Goal: Information Seeking & Learning: Learn about a topic

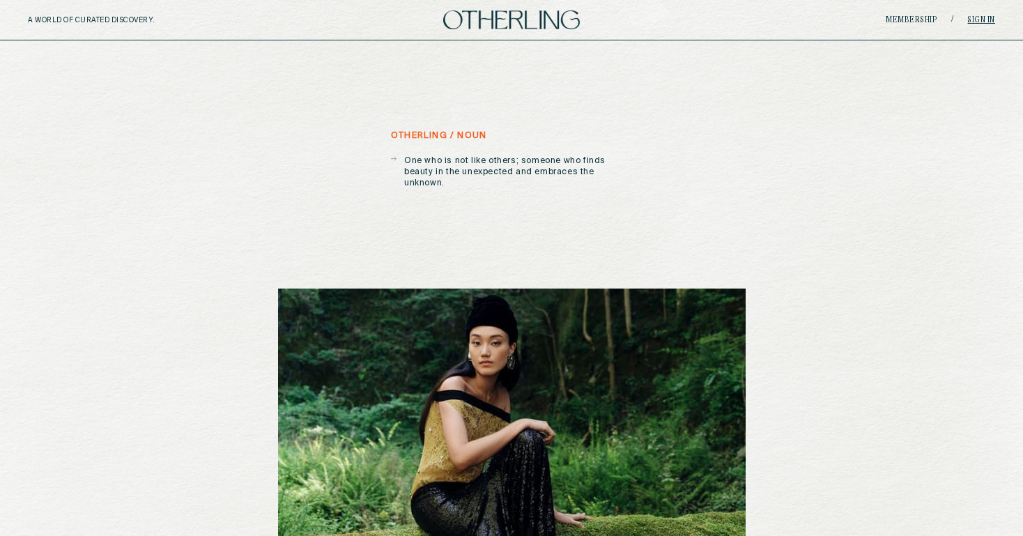
click at [973, 20] on link "Sign in" at bounding box center [981, 20] width 28 height 8
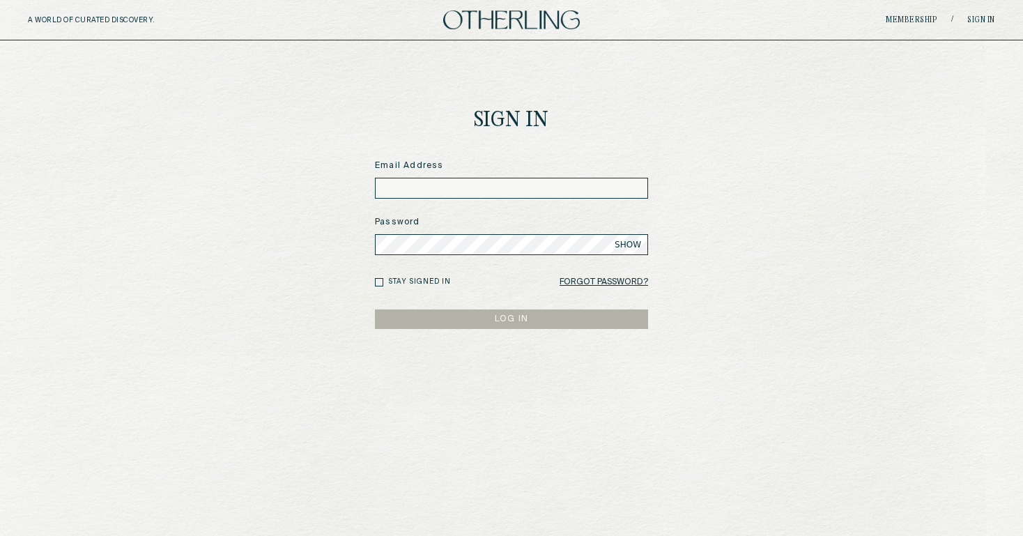
click at [437, 192] on input at bounding box center [511, 188] width 273 height 21
paste input "**********"
type input "**********"
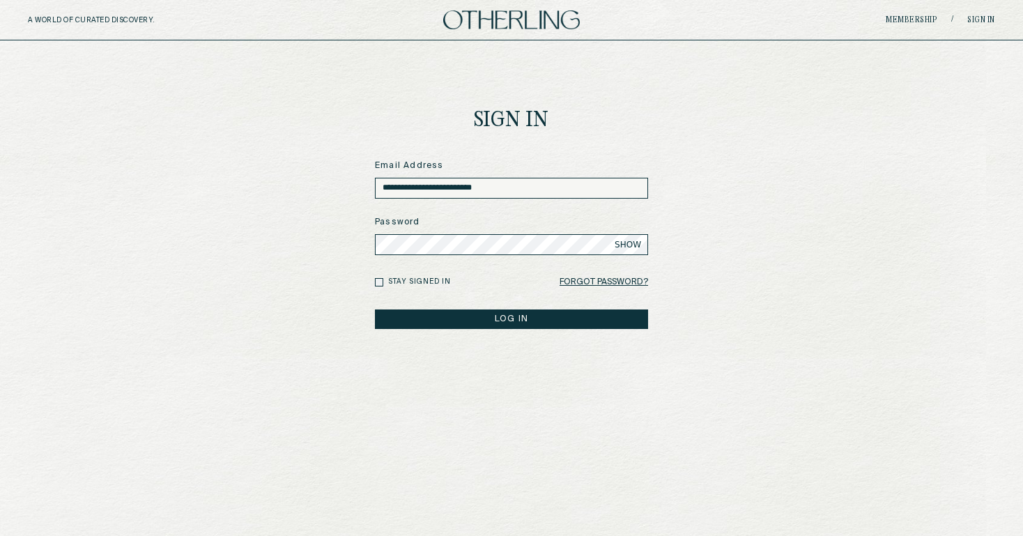
click at [479, 316] on button "LOG IN" at bounding box center [511, 319] width 273 height 20
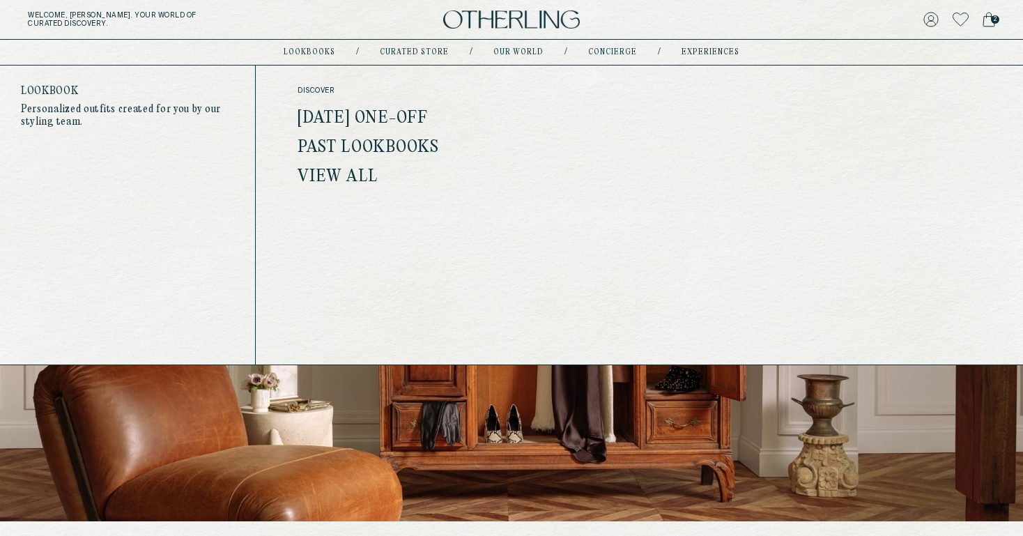
click at [331, 150] on link "Past Lookbooks" at bounding box center [368, 148] width 141 height 18
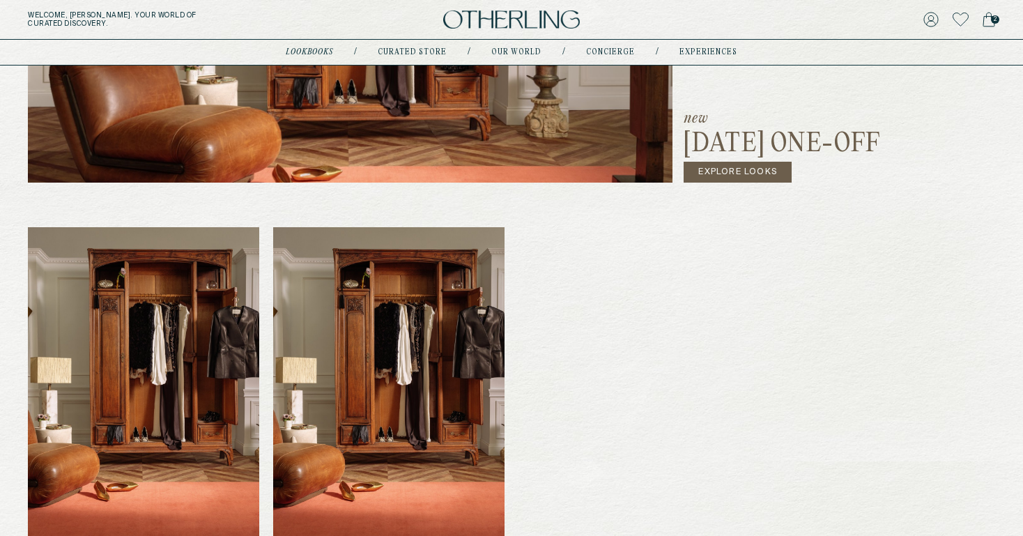
scroll to position [431, 0]
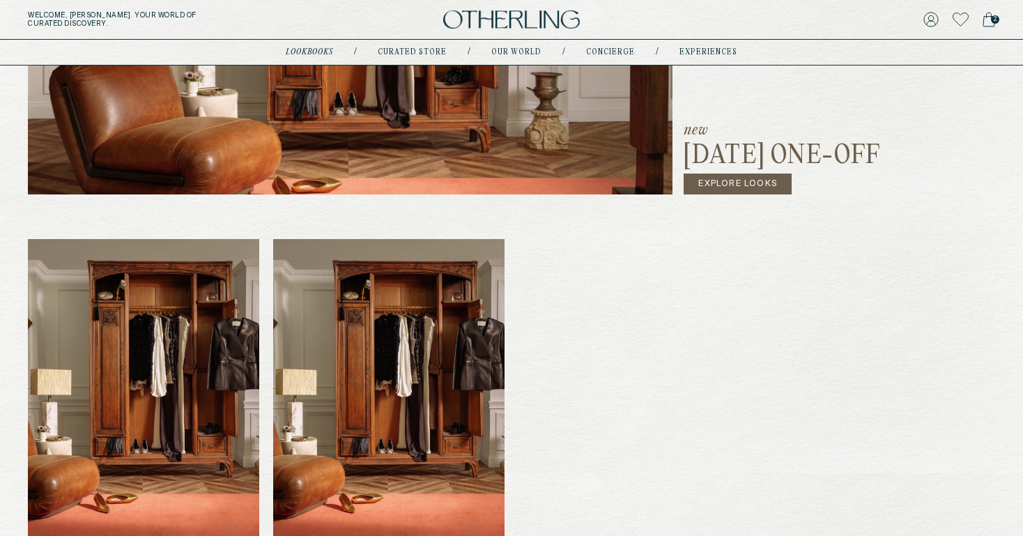
click at [746, 191] on link "Explore Looks" at bounding box center [738, 184] width 108 height 21
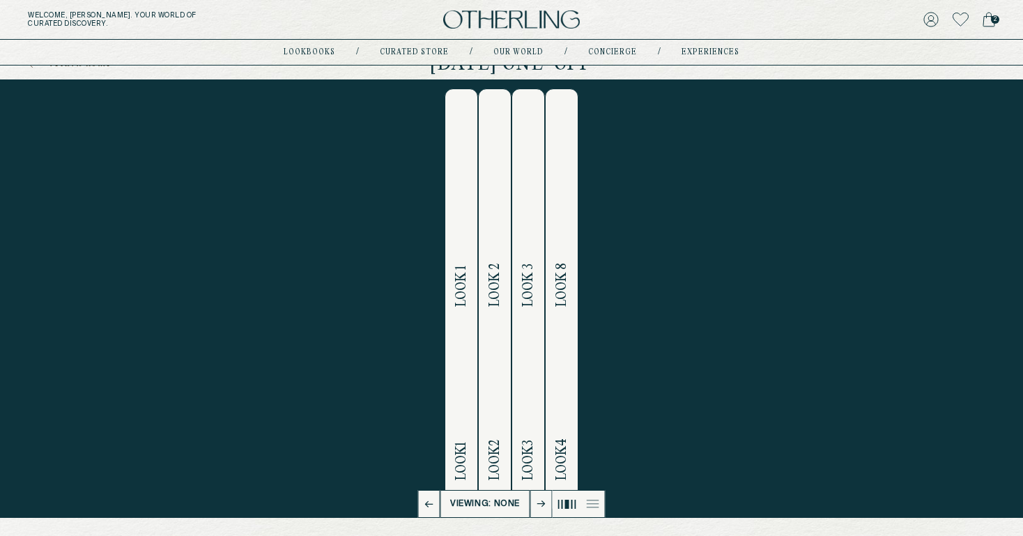
scroll to position [36, 0]
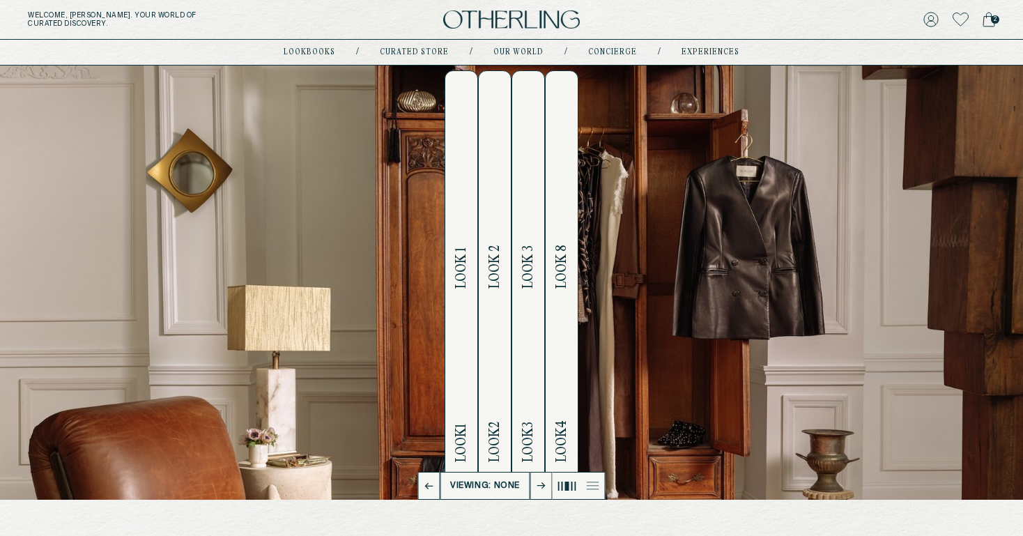
click at [559, 243] on h2 "Look 4 Look 8" at bounding box center [562, 281] width 16 height 420
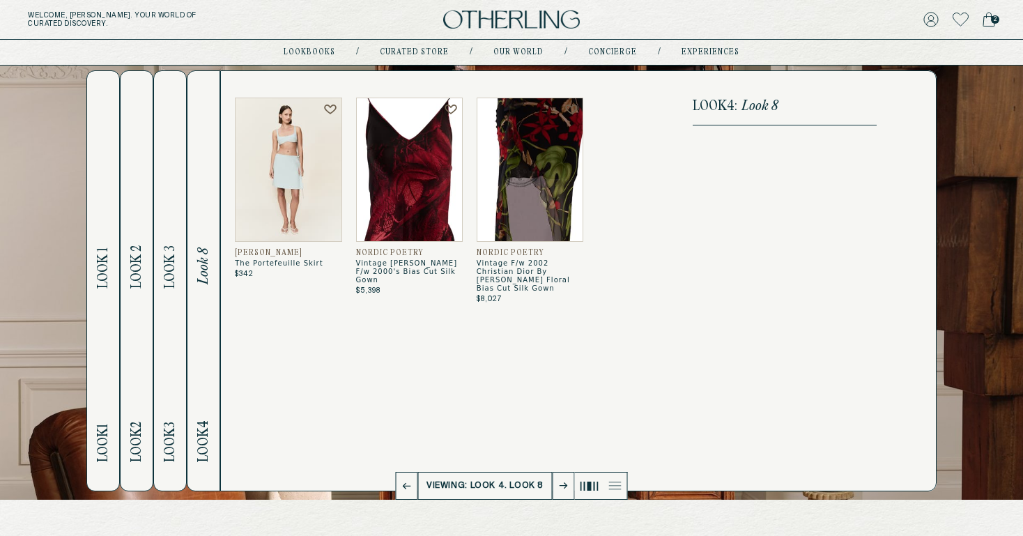
click at [171, 301] on h2 "Look 3 Look 3" at bounding box center [170, 281] width 16 height 420
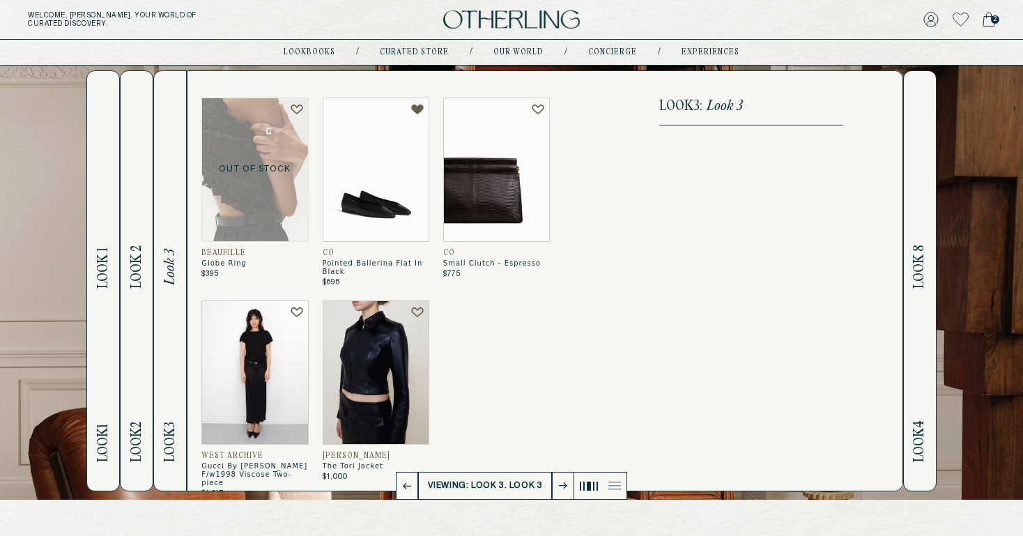
click at [135, 317] on h2 "Look 2 Look 2" at bounding box center [137, 281] width 16 height 420
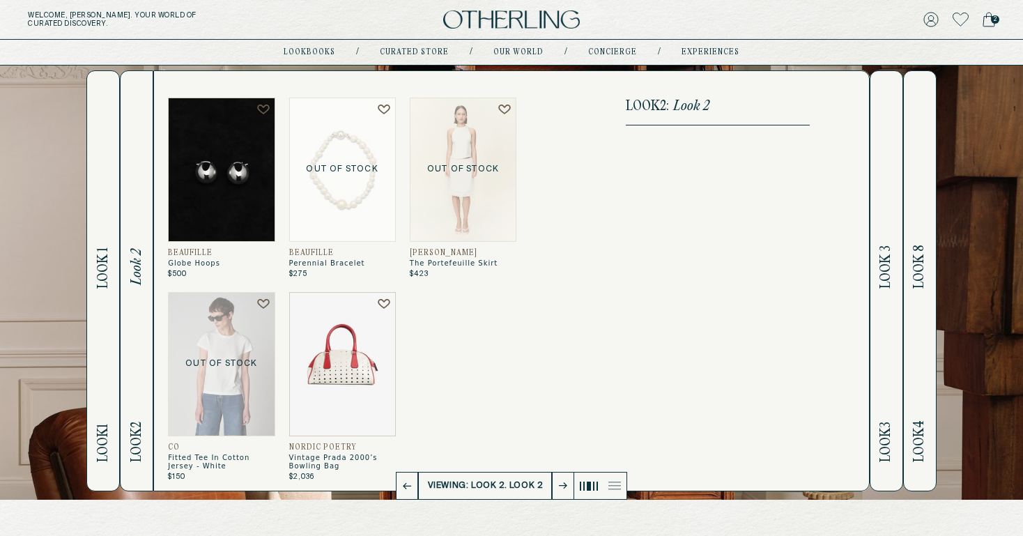
click at [111, 328] on h2 "Look 1 Look 1" at bounding box center [103, 281] width 16 height 420
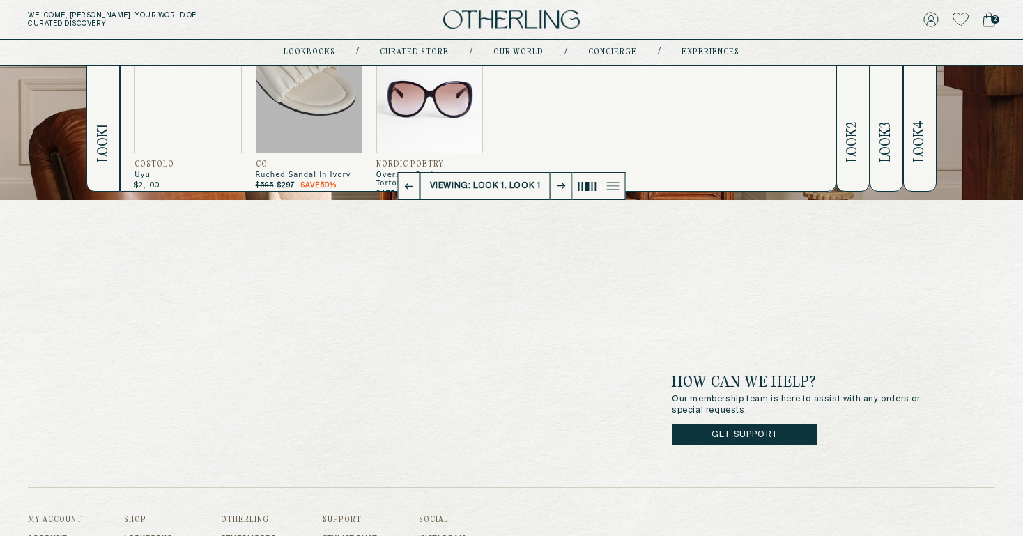
scroll to position [0, 0]
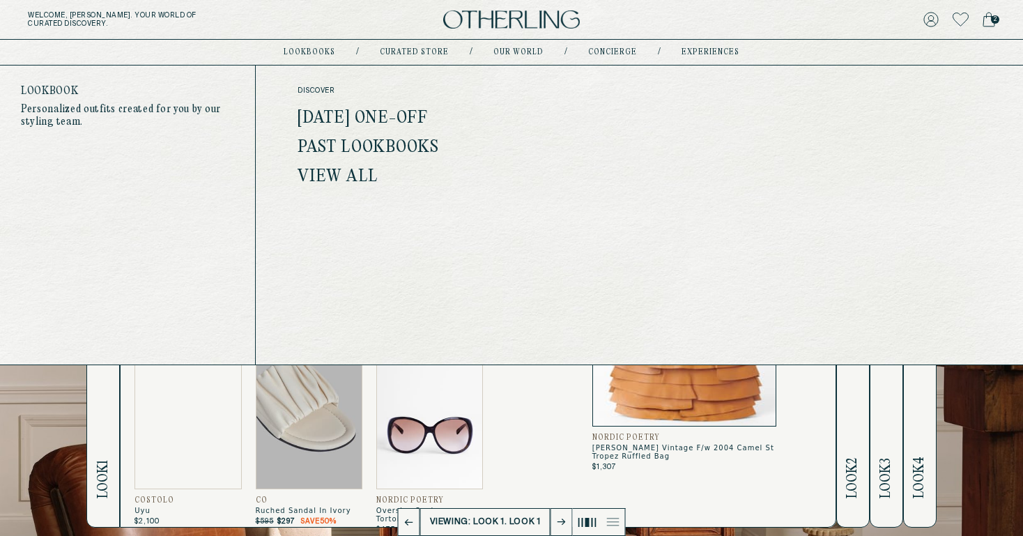
click at [348, 143] on link "Past Lookbooks" at bounding box center [368, 148] width 141 height 18
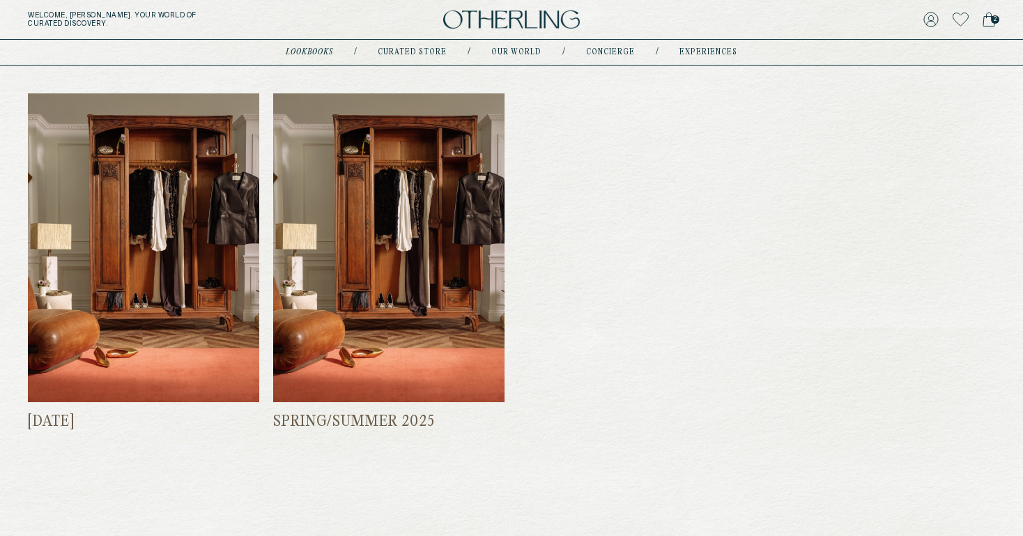
scroll to position [578, 0]
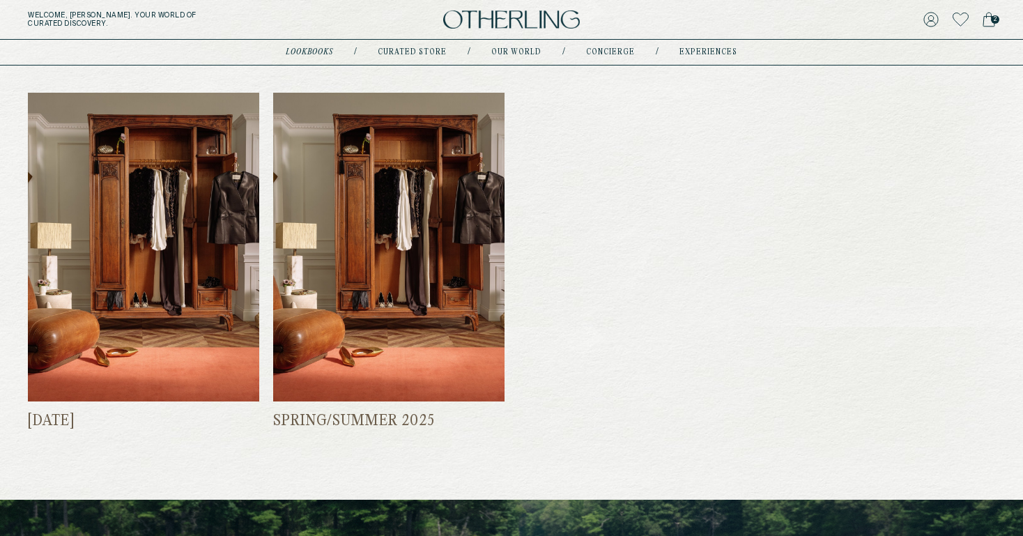
click at [135, 346] on img at bounding box center [143, 247] width 231 height 309
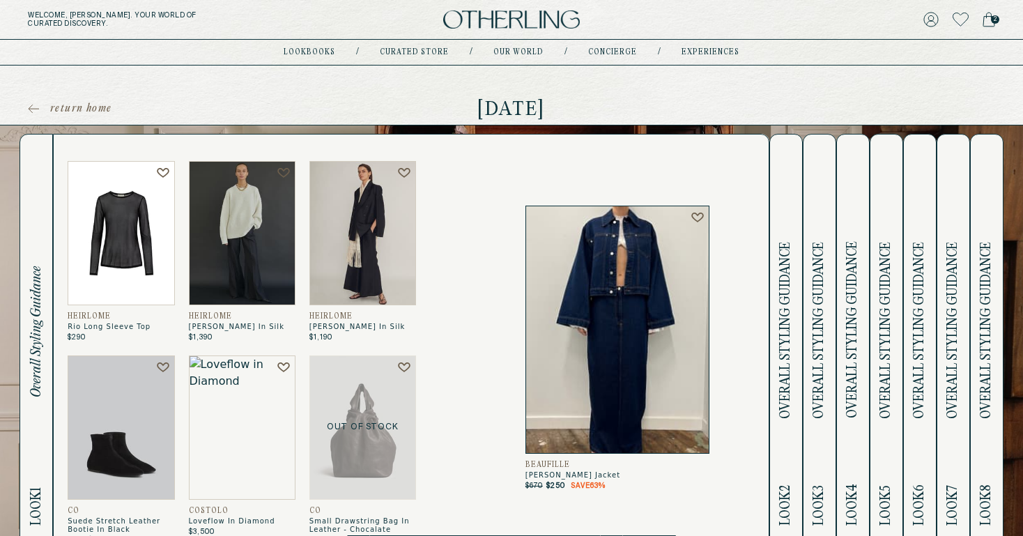
scroll to position [332, 0]
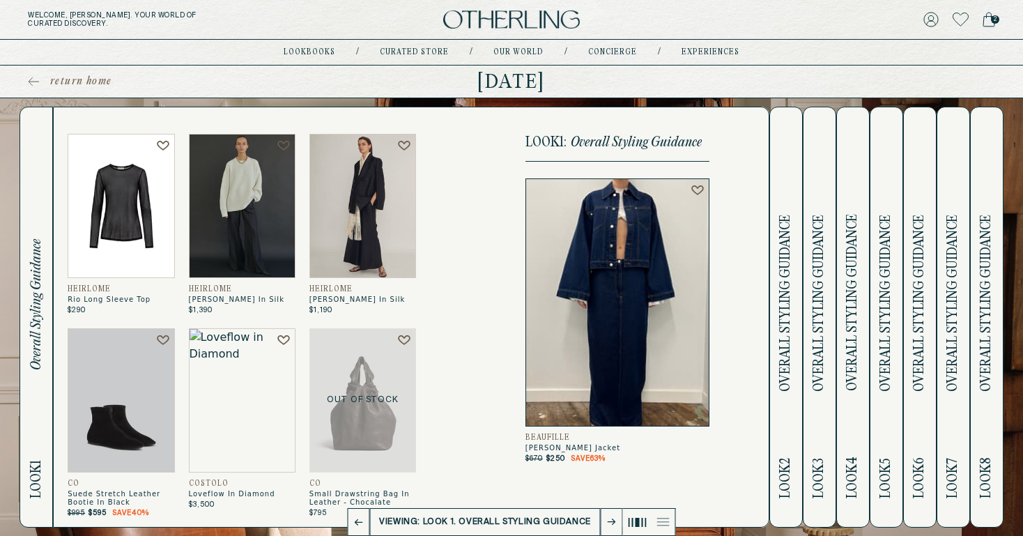
click at [784, 343] on div "Lookbook Feb 2025 “That which can be seen is never as rich as what is hidden.” …" at bounding box center [511, 38] width 1023 height 1072
click at [811, 333] on div "Lookbook Feb 2025 “That which can be seen is never as rich as what is hidden.” …" at bounding box center [511, 38] width 1023 height 1072
click at [788, 330] on div "Lookbook Feb 2025 “That which can be seen is never as rich as what is hidden.” …" at bounding box center [511, 38] width 1023 height 1072
click at [998, 357] on div "Lookbook Feb 2025 “That which can be seen is never as rich as what is hidden.” …" at bounding box center [511, 38] width 1023 height 1072
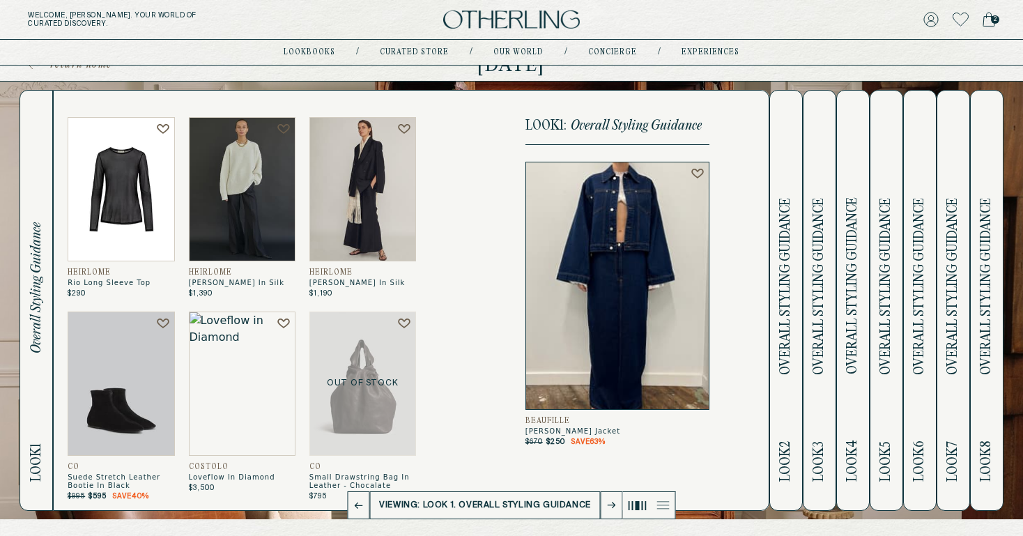
scroll to position [17, 0]
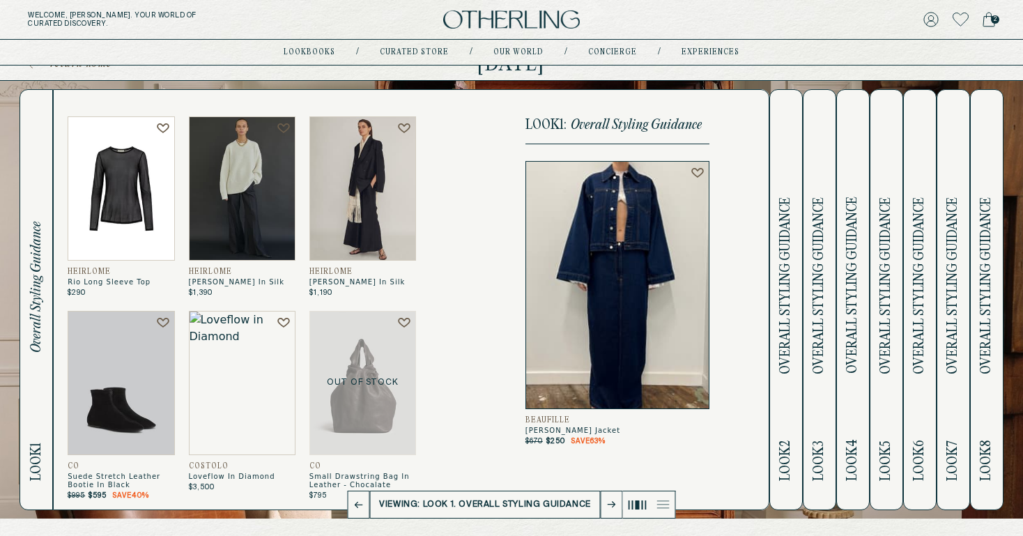
click at [786, 417] on h2 "Look 2 Overall Styling Guidance" at bounding box center [786, 300] width 16 height 420
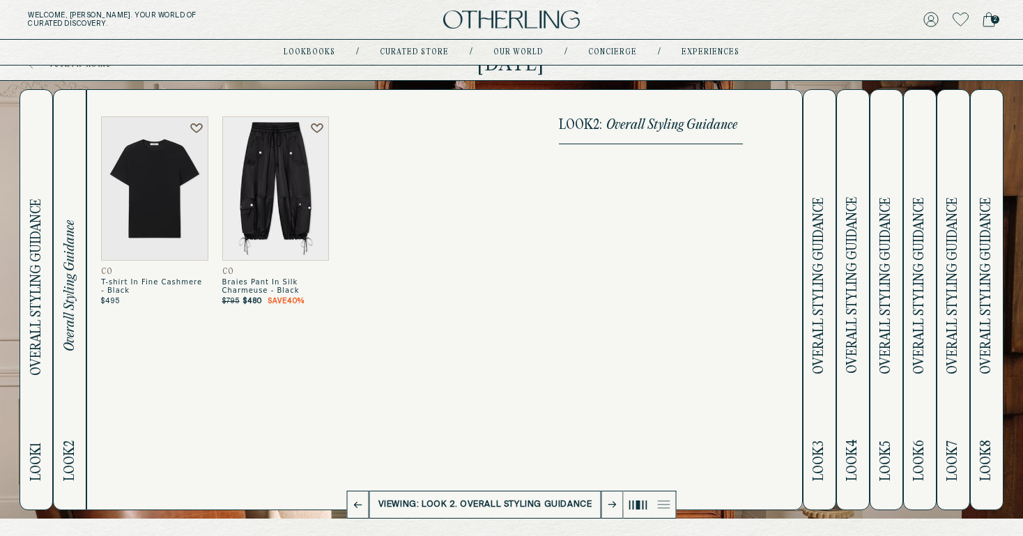
click at [810, 406] on button "Look 3 Overall Styling Guidance" at bounding box center [819, 299] width 33 height 421
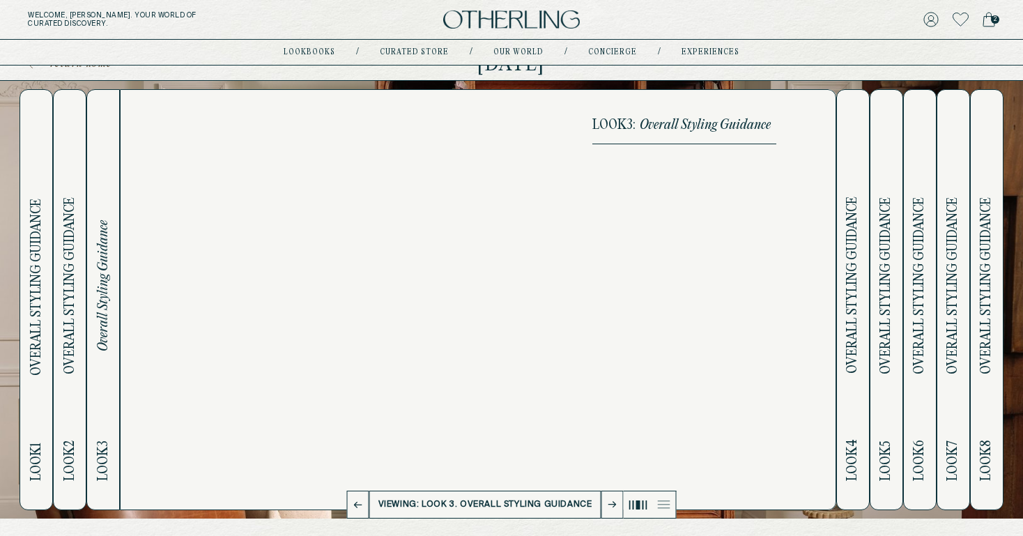
click at [859, 335] on span "Overall Styling Guidance" at bounding box center [853, 285] width 16 height 177
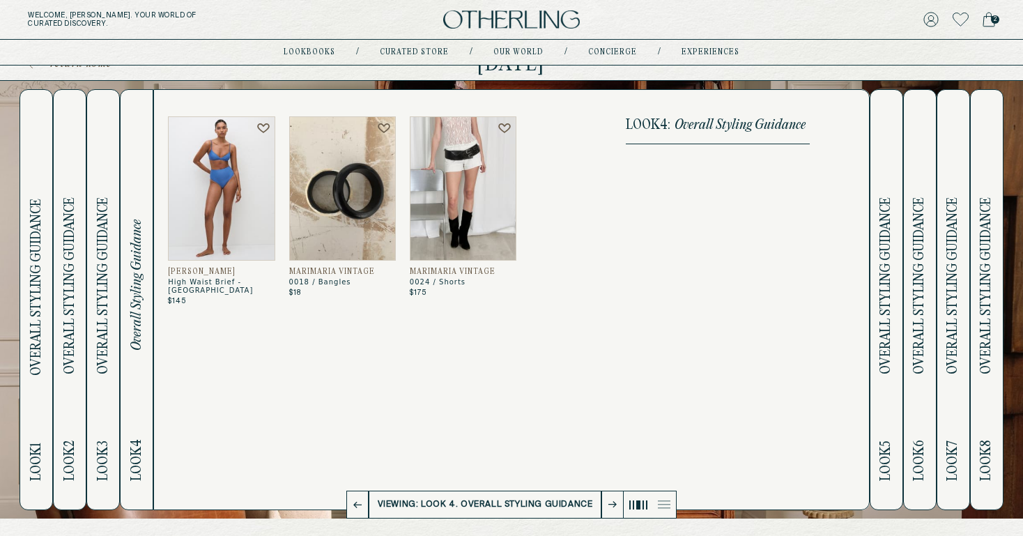
click at [892, 327] on span "Overall Styling Guidance" at bounding box center [886, 286] width 16 height 177
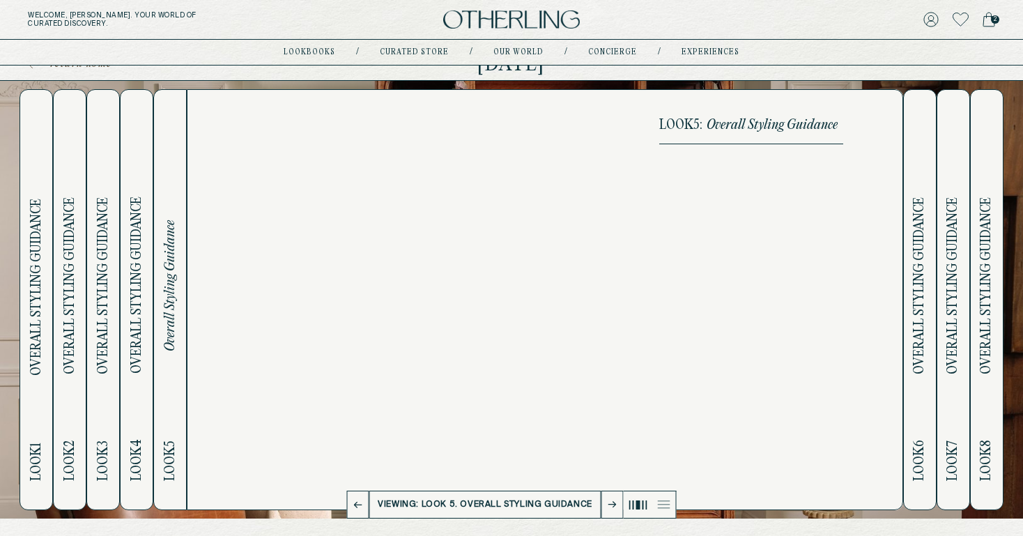
click at [926, 318] on span "Overall Styling Guidance" at bounding box center [920, 285] width 16 height 177
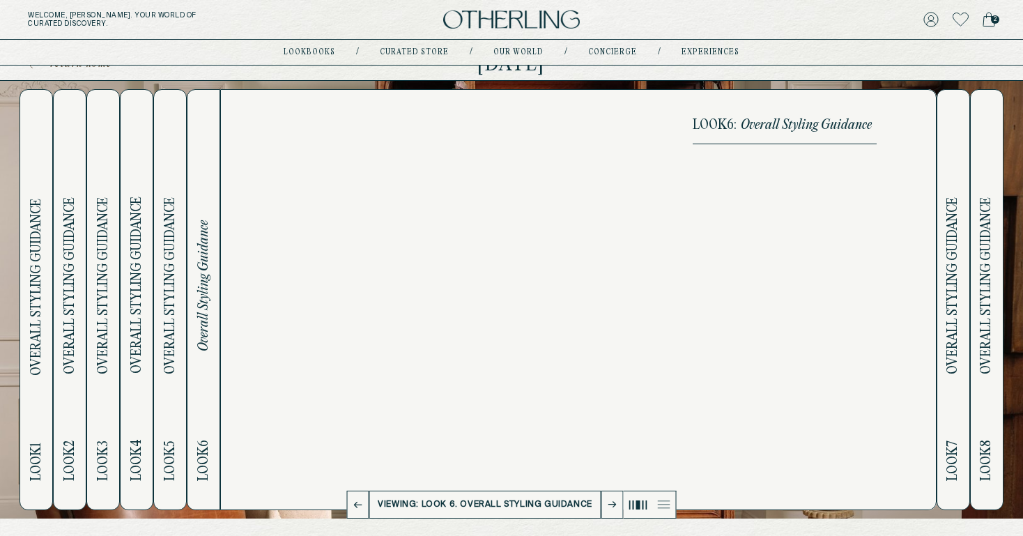
click at [42, 360] on span "Overall Styling Guidance" at bounding box center [37, 287] width 16 height 177
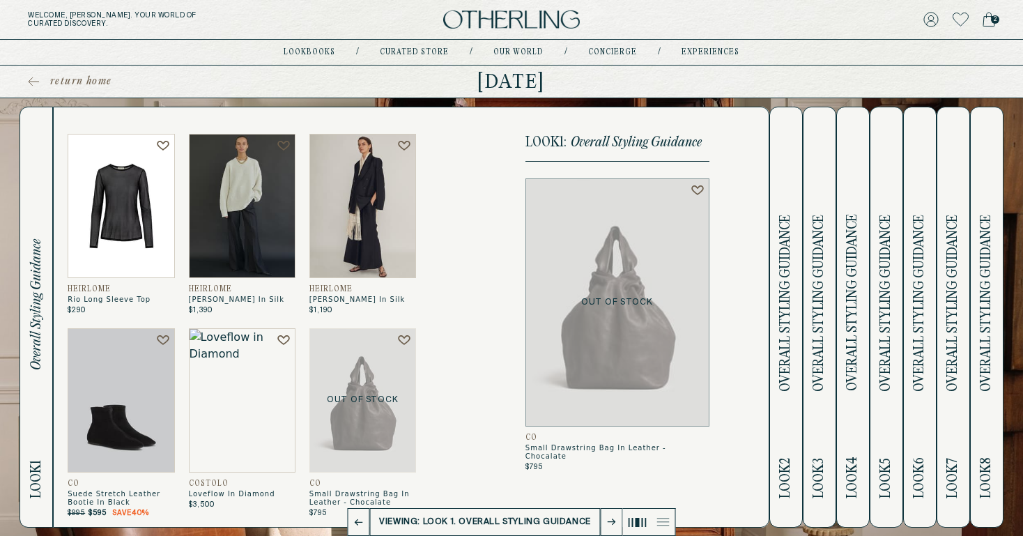
click at [781, 249] on span "Overall Styling Guidance" at bounding box center [786, 303] width 16 height 177
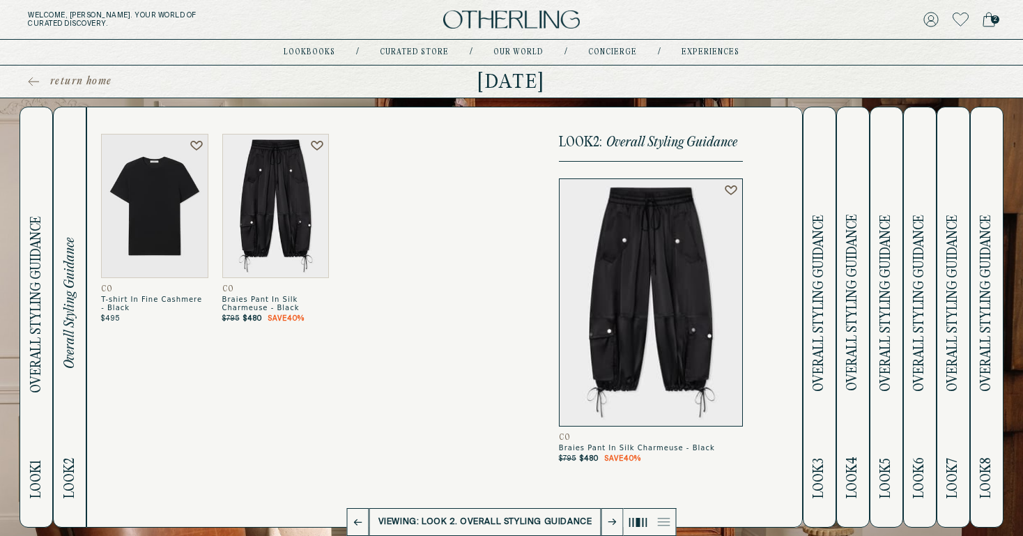
click at [825, 256] on span "Overall Styling Guidance" at bounding box center [819, 303] width 16 height 177
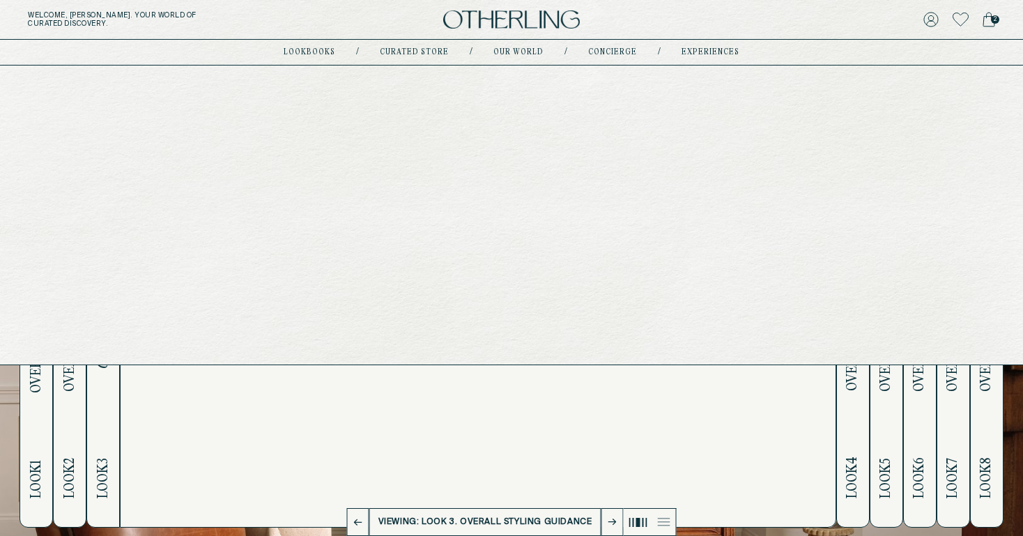
click at [408, 59] on div "lookbooks / Curated store / Our world / concierge / experiences" at bounding box center [512, 52] width 456 height 25
click at [313, 50] on link "lookbooks" at bounding box center [310, 52] width 52 height 7
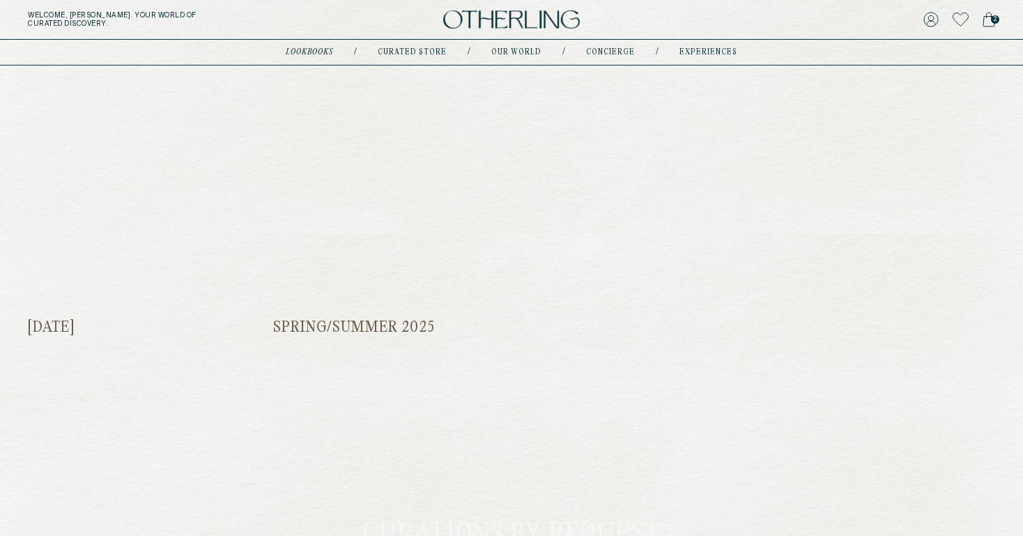
scroll to position [691, 0]
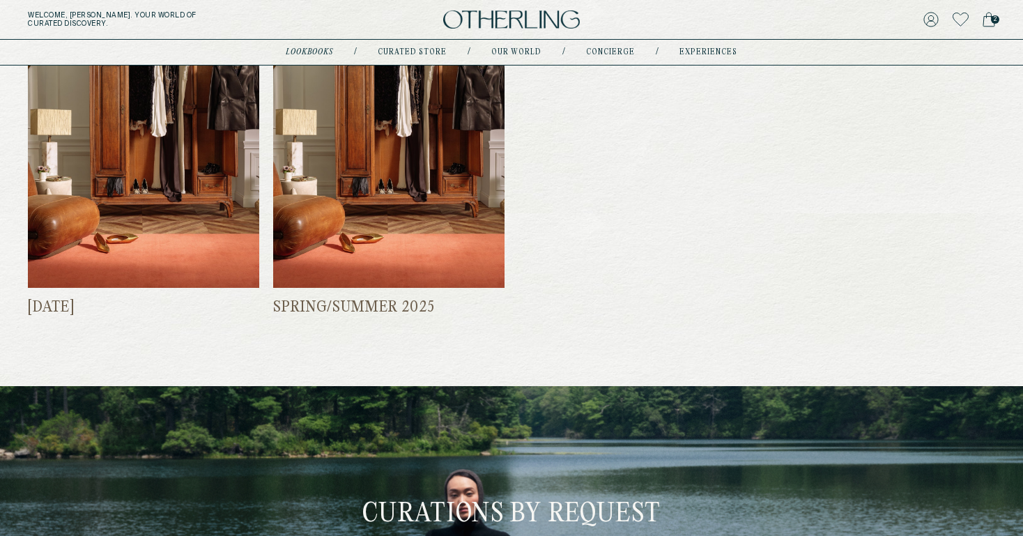
click at [362, 305] on span "Spring/Summer 2025" at bounding box center [388, 307] width 231 height 18
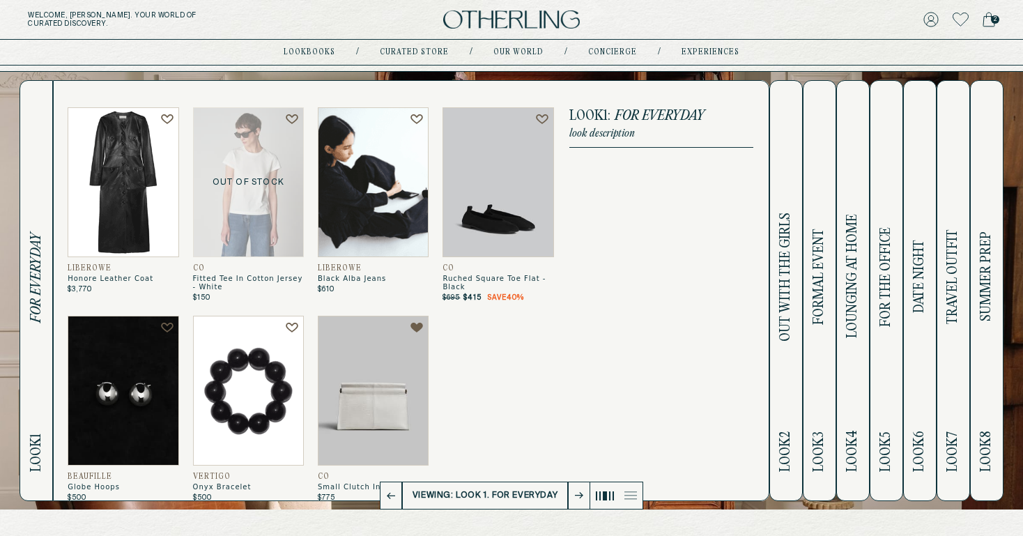
scroll to position [27, 0]
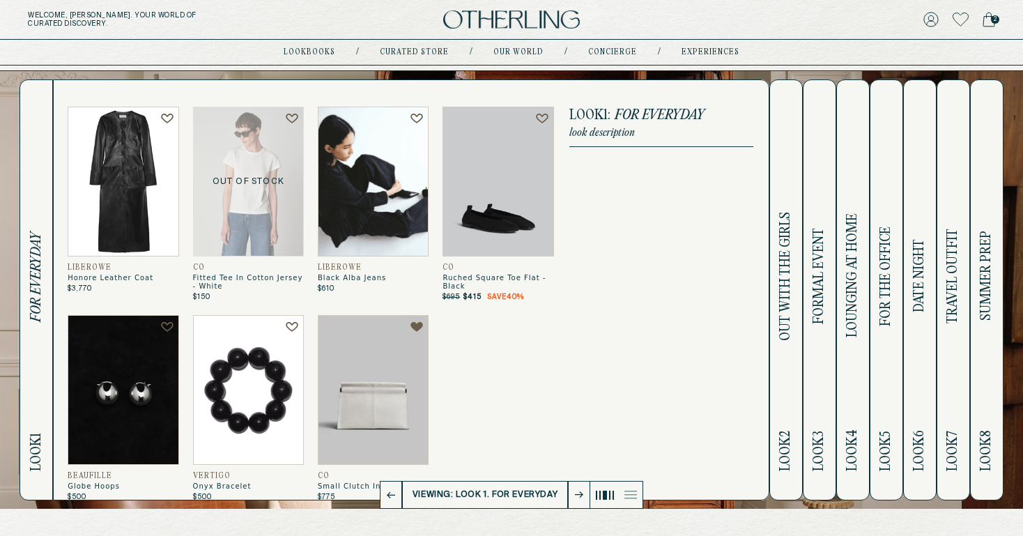
click at [787, 348] on h2 "Look 2 OUT WITH THE GIRLS" at bounding box center [786, 290] width 16 height 420
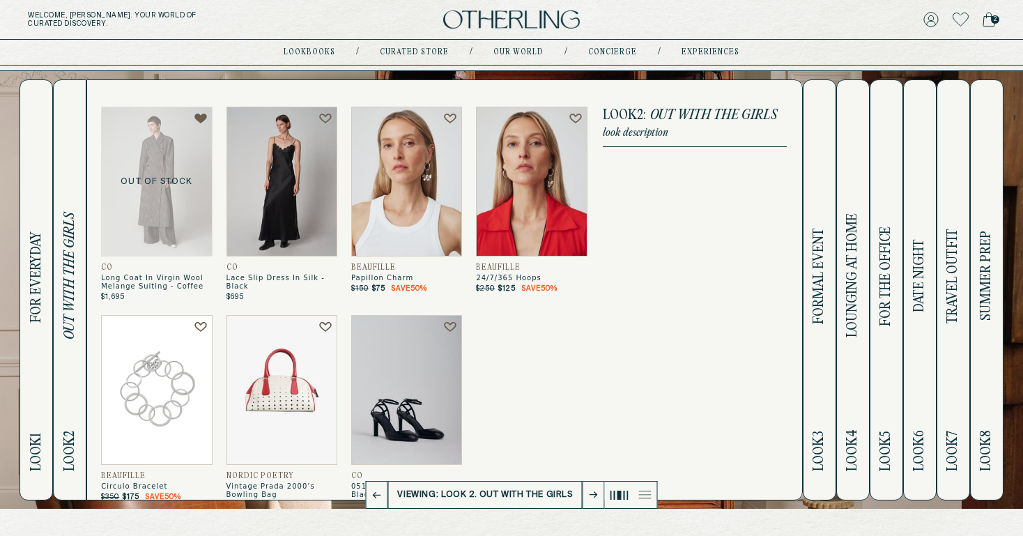
click at [70, 350] on h2 "Look 2 OUT WITH THE GIRLS" at bounding box center [70, 290] width 16 height 420
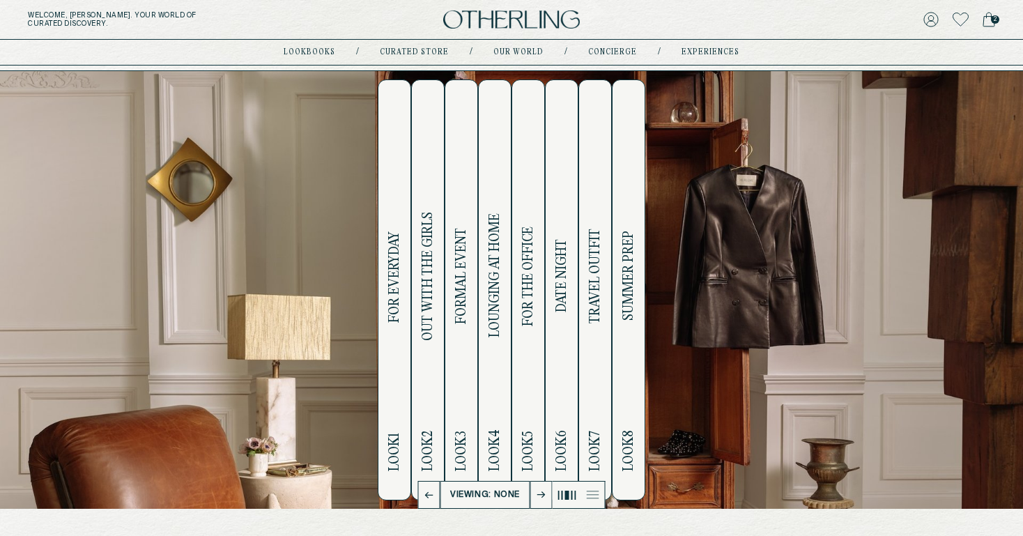
click at [406, 325] on button "Look 1 FOR EVERYDAY" at bounding box center [394, 289] width 33 height 421
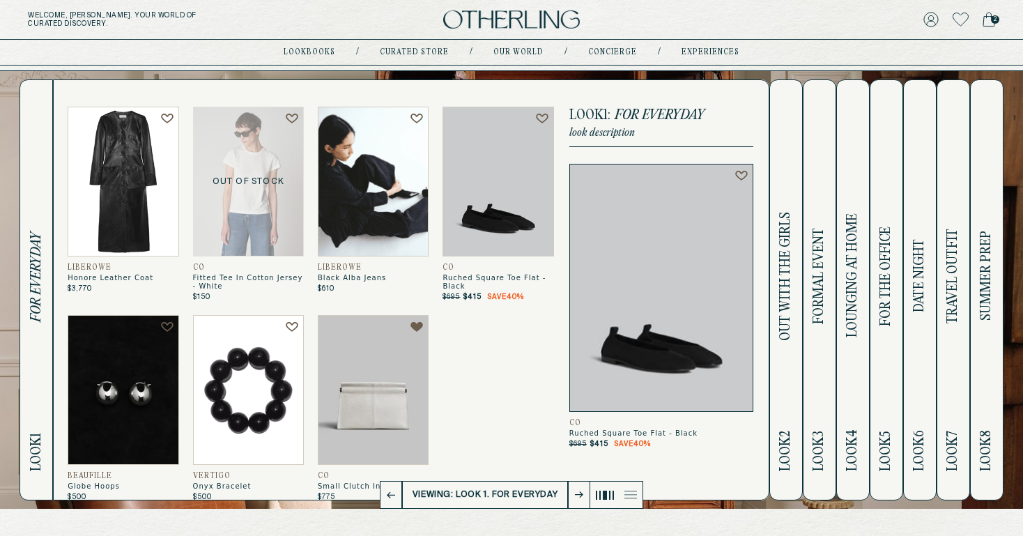
click at [604, 130] on p "look description" at bounding box center [661, 133] width 184 height 13
click at [645, 118] on span "FOR EVERYDAY" at bounding box center [660, 115] width 90 height 15
click at [779, 268] on span "OUT WITH THE GIRLS" at bounding box center [786, 276] width 16 height 129
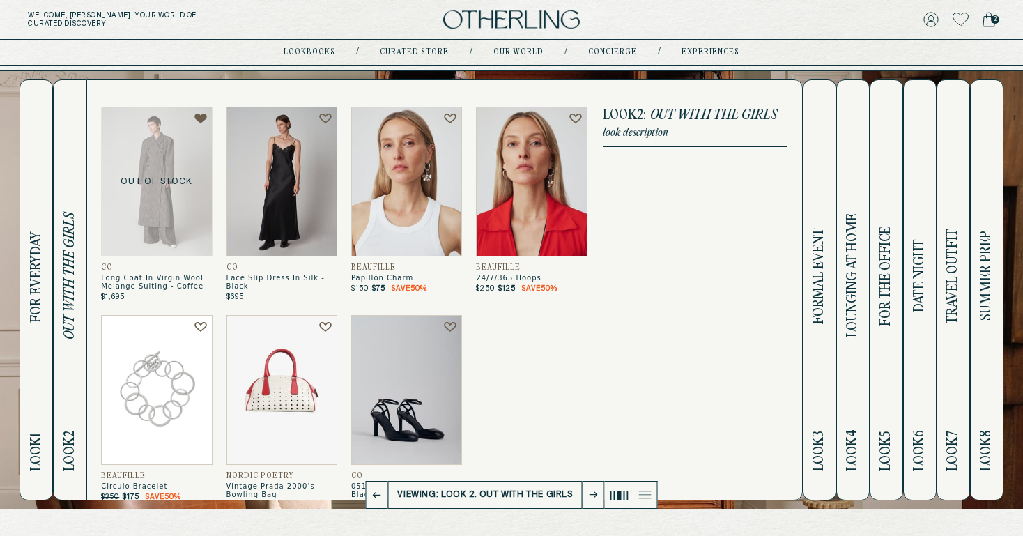
click at [845, 288] on span "LOUNGING AT HOME" at bounding box center [853, 276] width 16 height 124
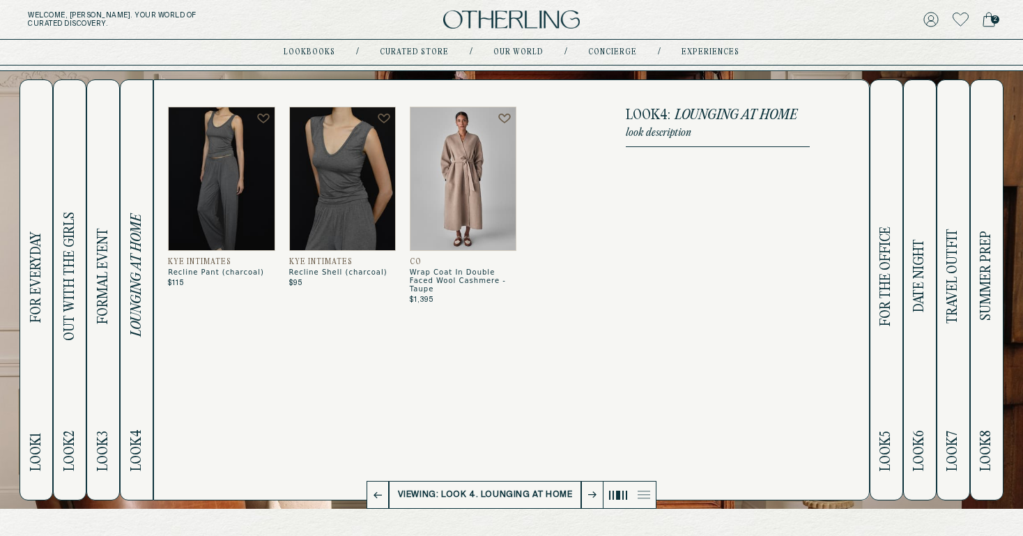
click at [921, 298] on span "DATE NIGHT" at bounding box center [920, 276] width 16 height 73
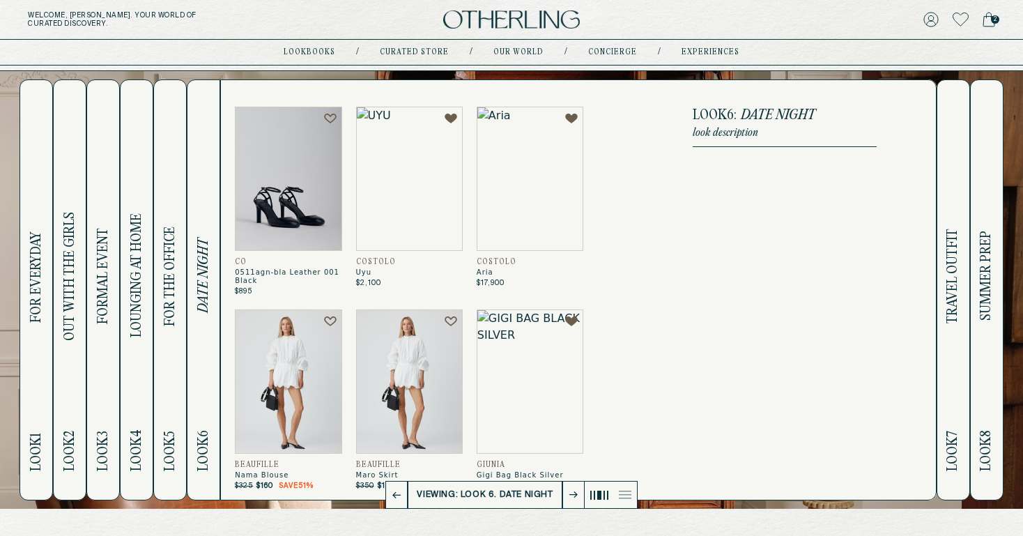
click at [958, 299] on span "TRAVEL OUTFIT" at bounding box center [953, 276] width 16 height 95
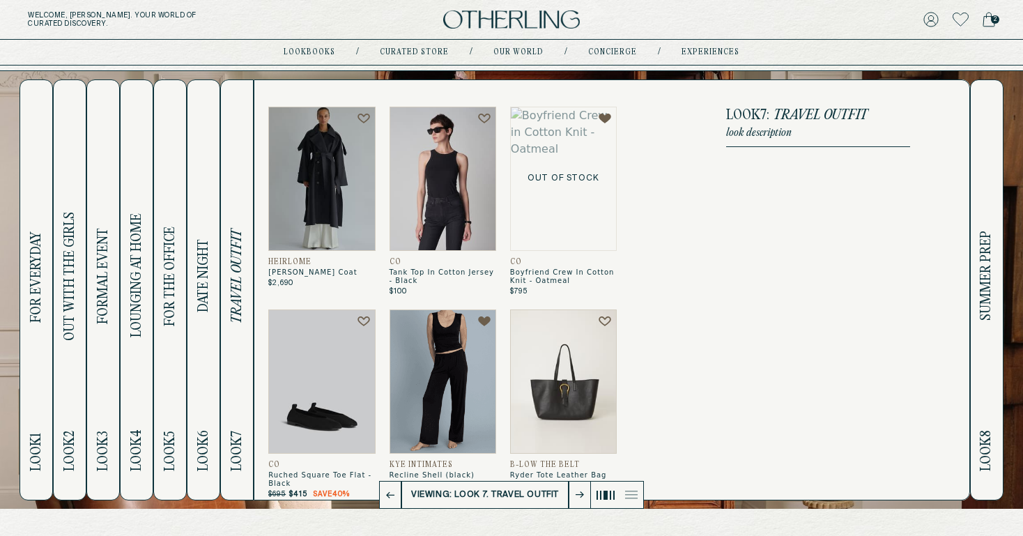
click at [988, 306] on span "SUMMER PREP" at bounding box center [987, 276] width 16 height 90
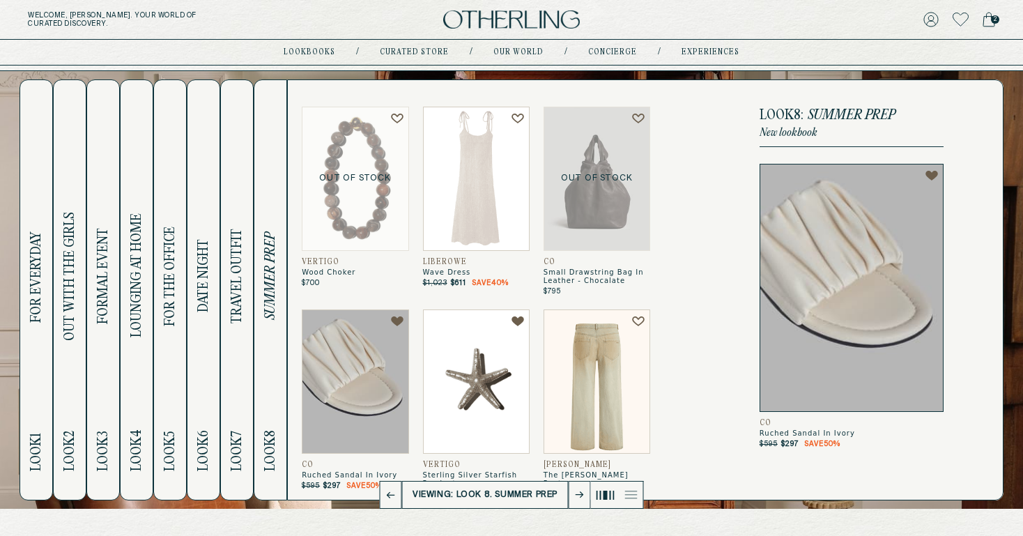
click at [103, 321] on span "FORMAL EVENT" at bounding box center [103, 277] width 16 height 96
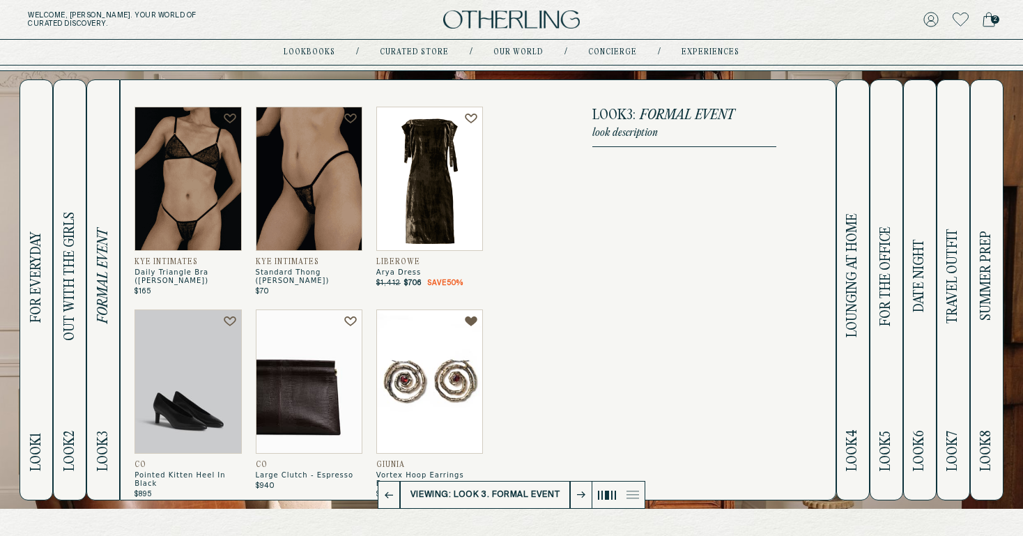
click at [66, 338] on span "OUT WITH THE GIRLS" at bounding box center [70, 276] width 16 height 129
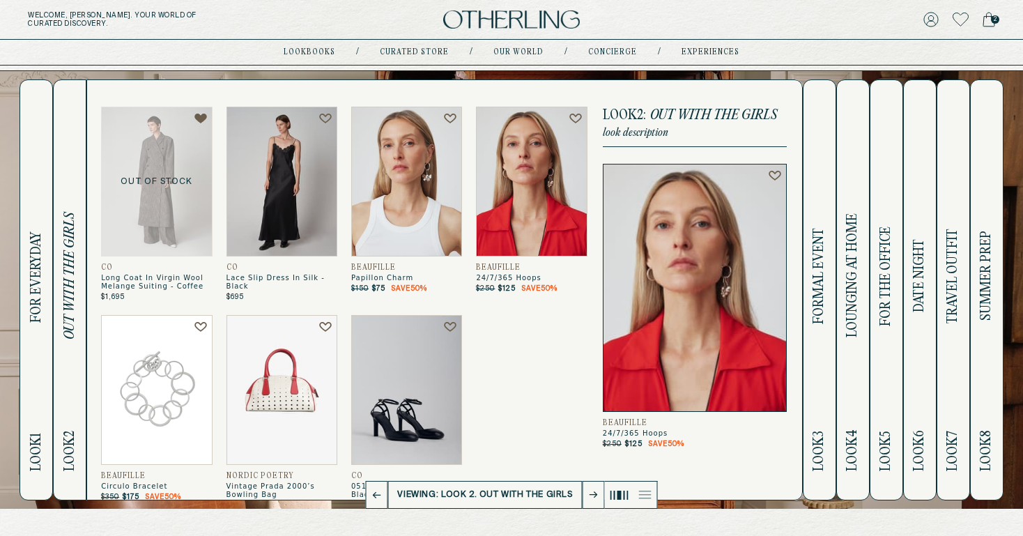
click at [824, 261] on span "FORMAL EVENT" at bounding box center [819, 277] width 16 height 96
